Goal: Transaction & Acquisition: Purchase product/service

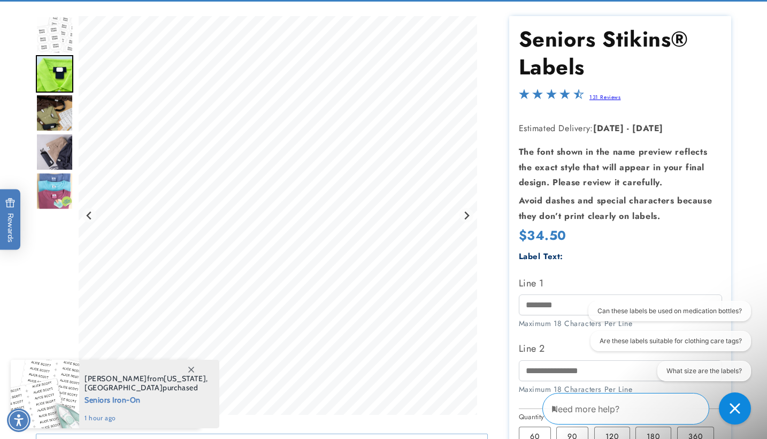
scroll to position [123, 0]
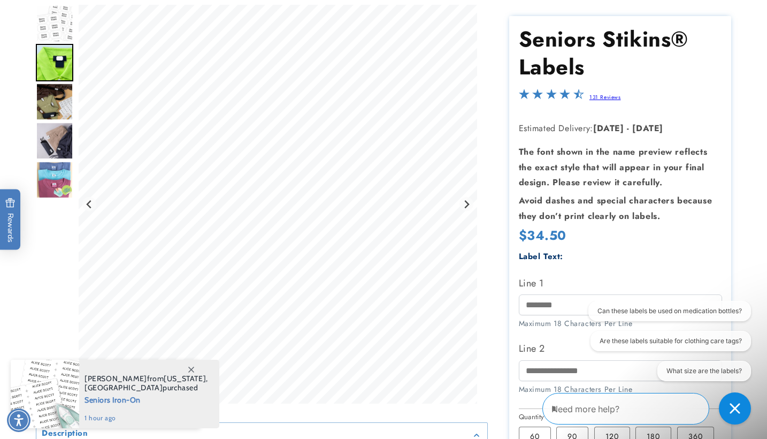
click at [55, 150] on img "Go to slide 4" at bounding box center [54, 140] width 37 height 37
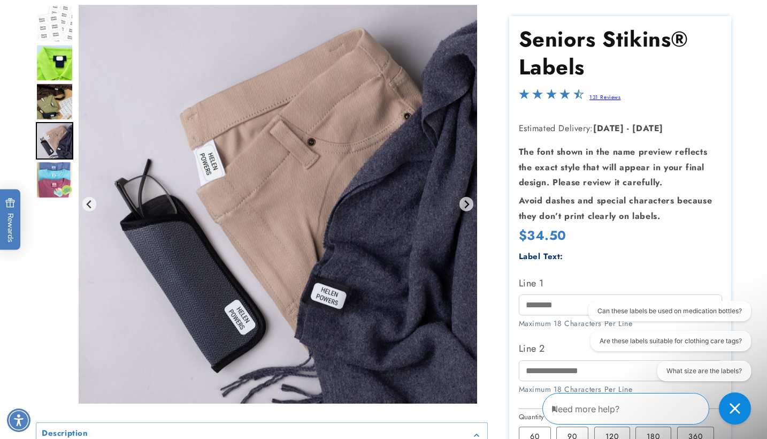
click at [58, 177] on img "Go to slide 5" at bounding box center [54, 179] width 37 height 37
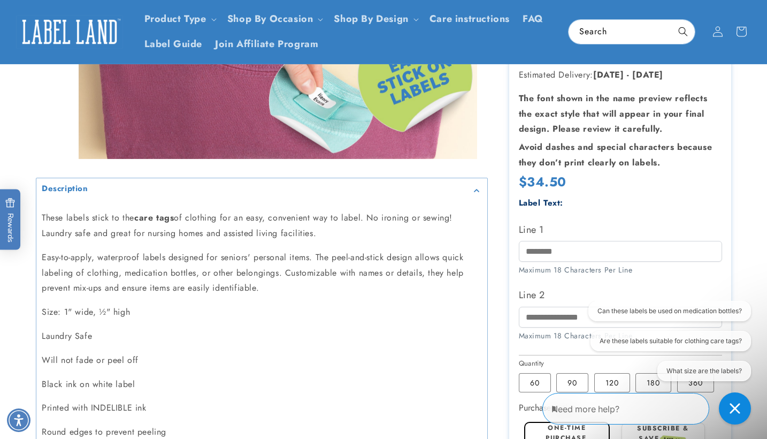
scroll to position [357, 0]
